Goal: Transaction & Acquisition: Book appointment/travel/reservation

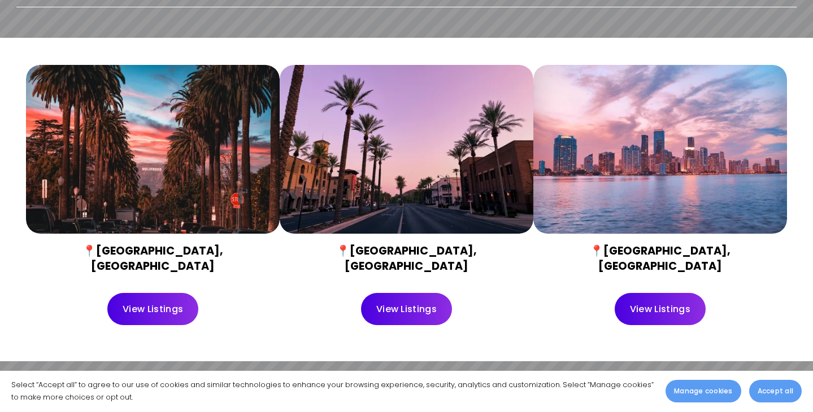
scroll to position [444, 0]
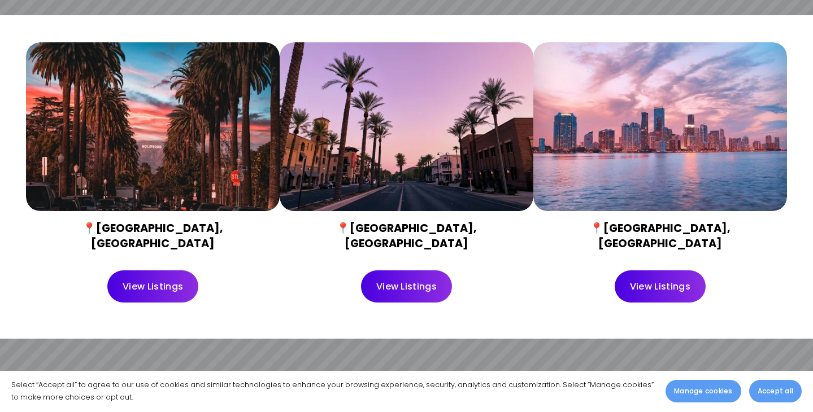
click at [158, 280] on link "View Listings" at bounding box center [152, 287] width 91 height 32
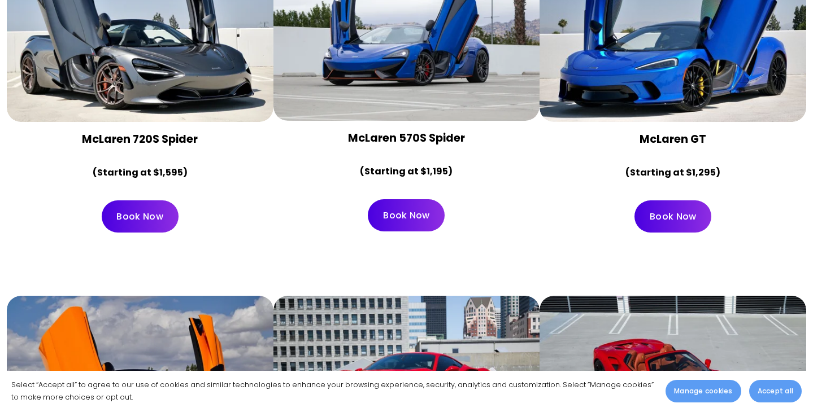
scroll to position [1325, 0]
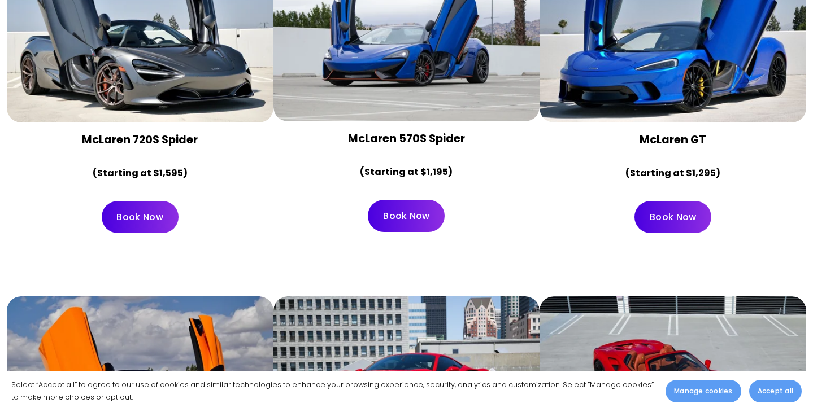
click at [179, 167] on strong "(Starting at $1,595)" at bounding box center [140, 173] width 95 height 13
click at [382, 134] on div "McLaren 570S Spider (Starting at $1,195)" at bounding box center [406, 156] width 247 height 50
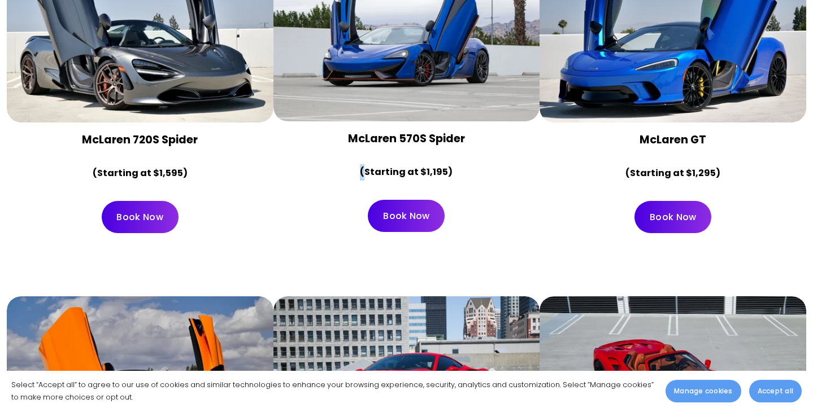
click at [382, 134] on div "McLaren 570S Spider (Starting at $1,195)" at bounding box center [406, 156] width 247 height 50
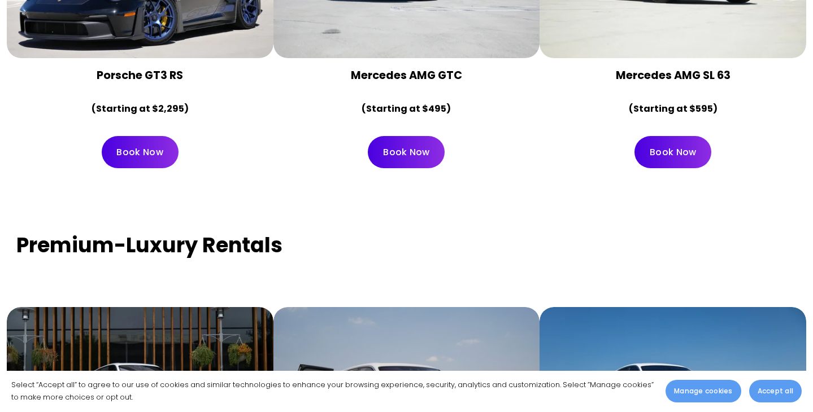
scroll to position [2096, 0]
